Goal: Transaction & Acquisition: Download file/media

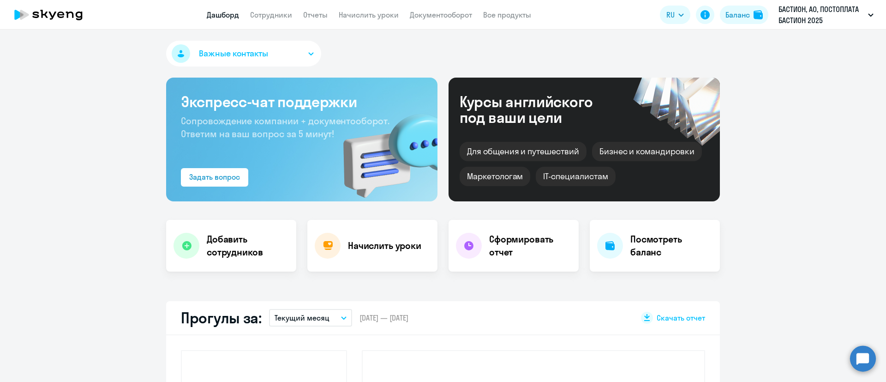
select select "30"
click at [269, 11] on link "Сотрудники" at bounding box center [271, 14] width 42 height 9
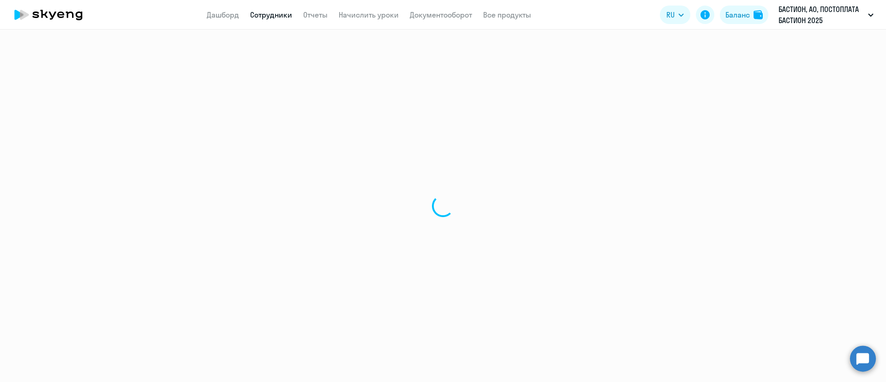
select select "30"
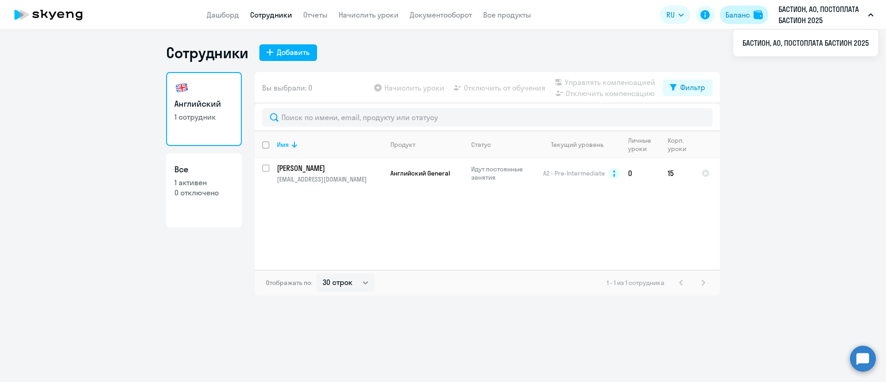
click at [735, 15] on div "Баланс" at bounding box center [737, 14] width 24 height 11
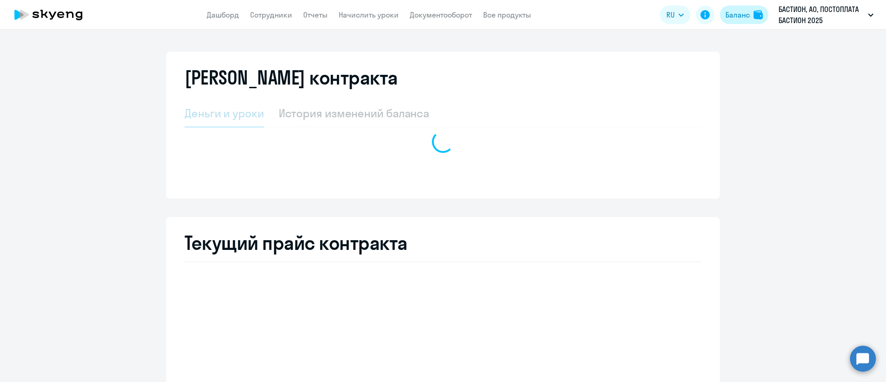
select select "english_adult_not_native_speaker"
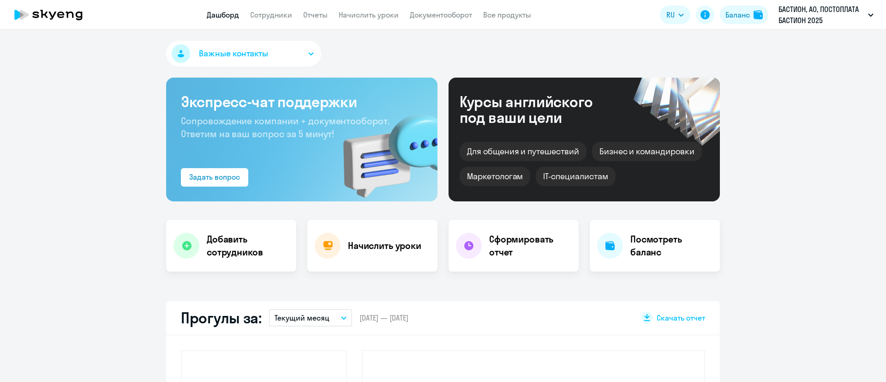
select select "30"
click at [286, 13] on link "Сотрудники" at bounding box center [271, 14] width 42 height 9
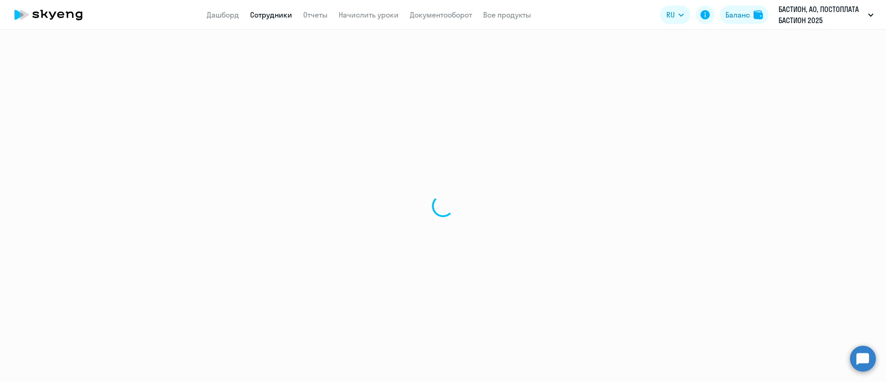
select select "30"
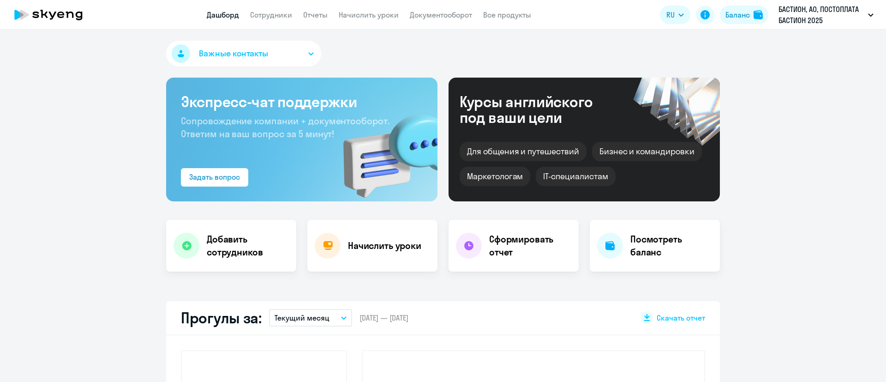
select select "30"
click at [741, 13] on div "Баланс" at bounding box center [737, 14] width 24 height 11
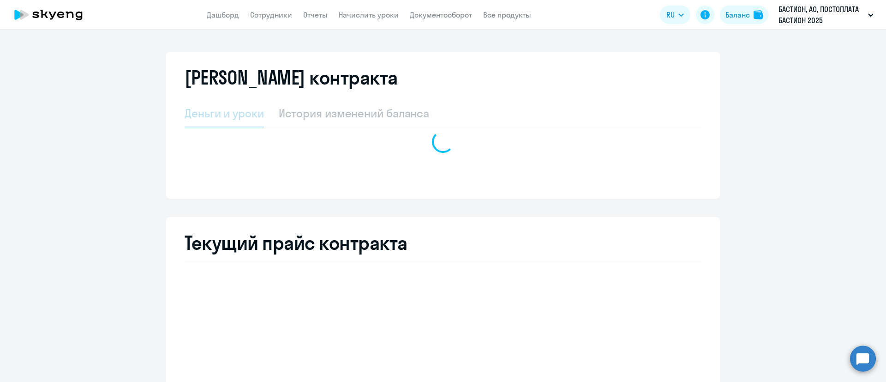
select select "english_adult_not_native_speaker"
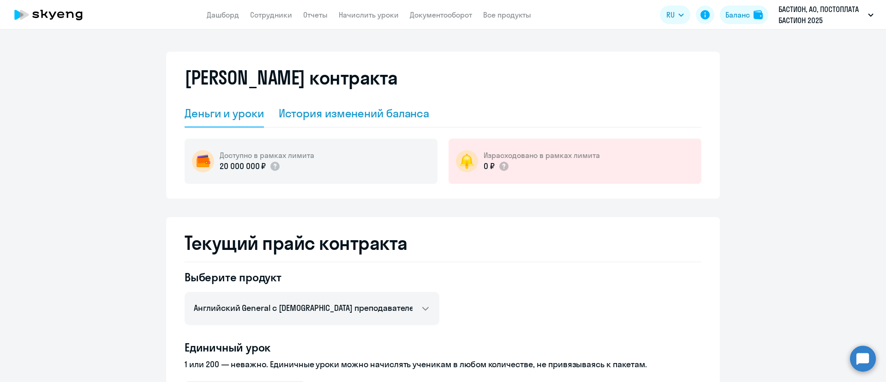
drag, startPoint x: 376, startPoint y: 111, endPoint x: 385, endPoint y: 109, distance: 9.1
click at [377, 111] on div "История изменений баланса" at bounding box center [354, 113] width 151 height 15
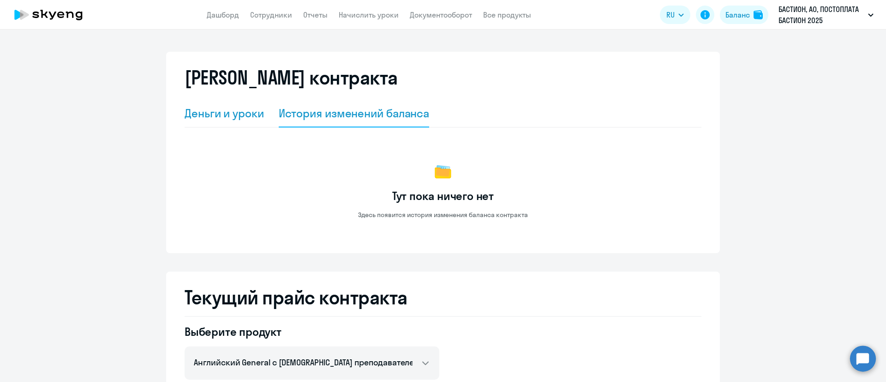
click at [234, 113] on div "Деньги и уроки" at bounding box center [224, 113] width 79 height 15
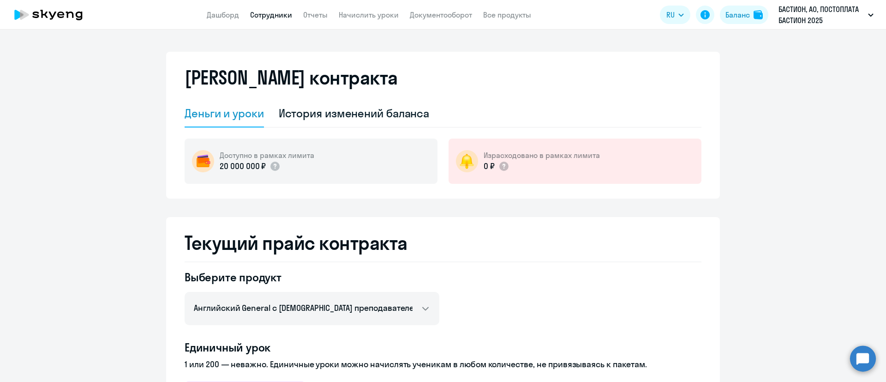
click at [271, 12] on link "Сотрудники" at bounding box center [271, 14] width 42 height 9
select select "30"
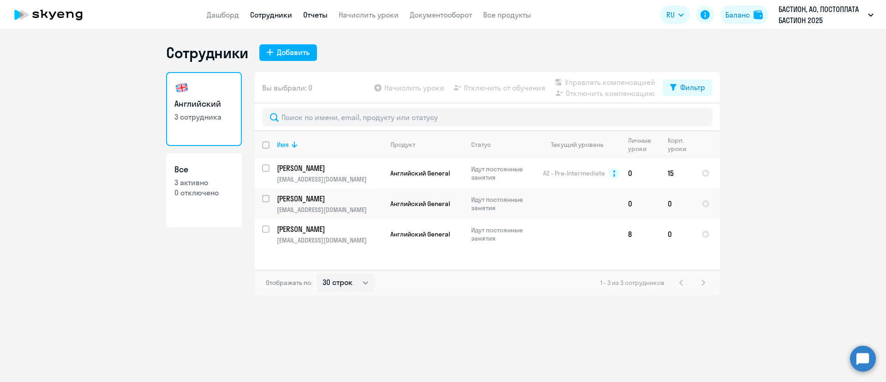
click at [322, 17] on link "Отчеты" at bounding box center [315, 14] width 24 height 9
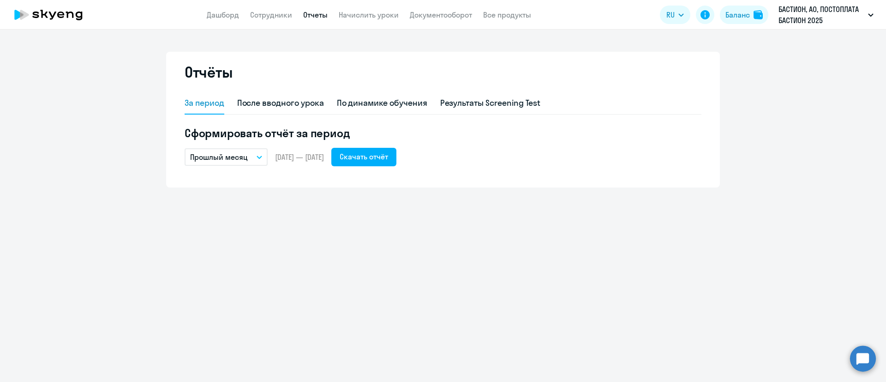
click at [258, 161] on button "Прошлый месяц" at bounding box center [226, 157] width 83 height 18
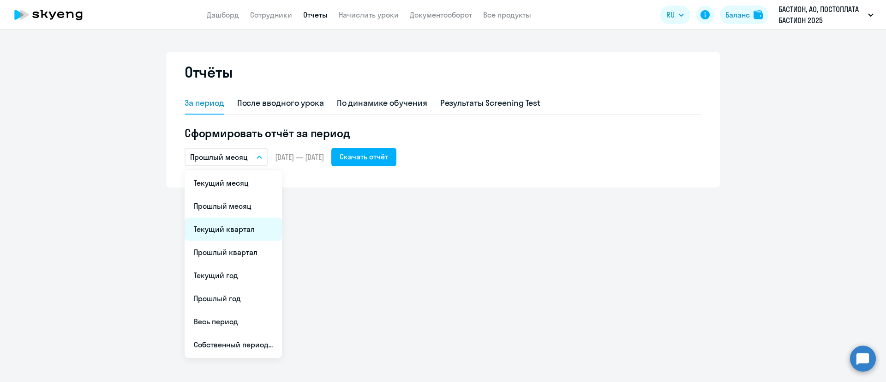
click at [238, 234] on li "Текущий квартал" at bounding box center [233, 228] width 97 height 23
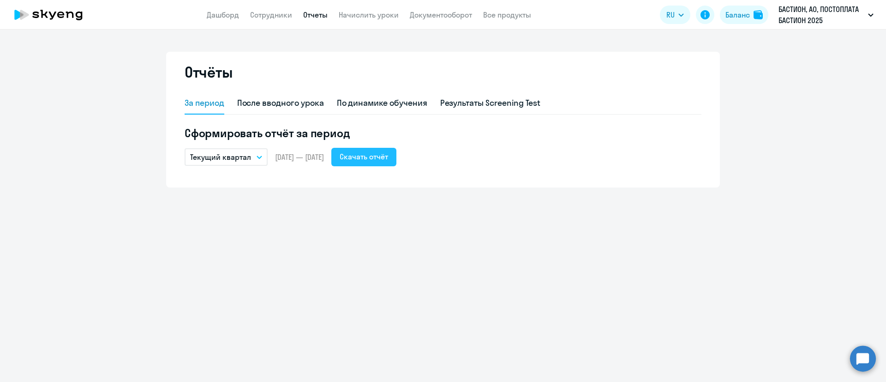
click at [388, 161] on div "Скачать отчёт" at bounding box center [364, 156] width 48 height 11
click at [218, 13] on link "Дашборд" at bounding box center [223, 14] width 32 height 9
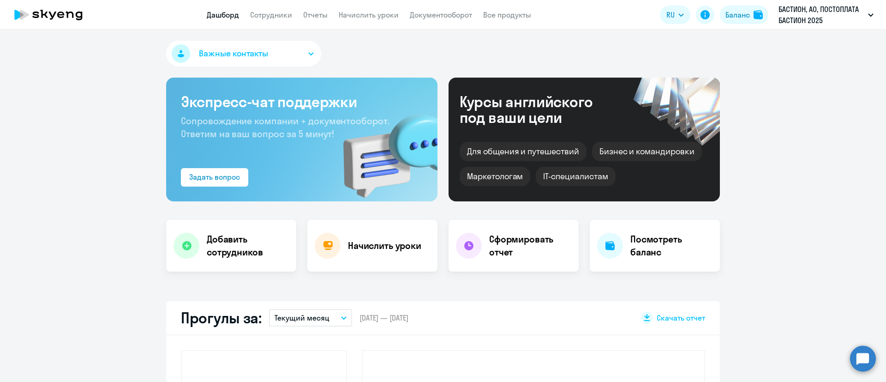
select select "30"
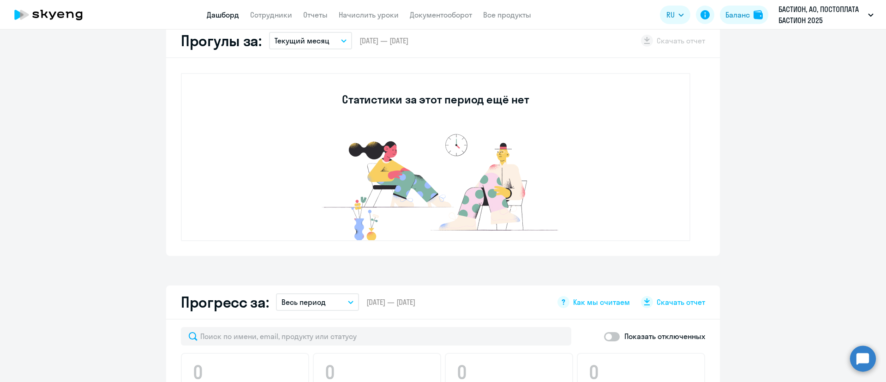
scroll to position [623, 0]
